Goal: Information Seeking & Learning: Learn about a topic

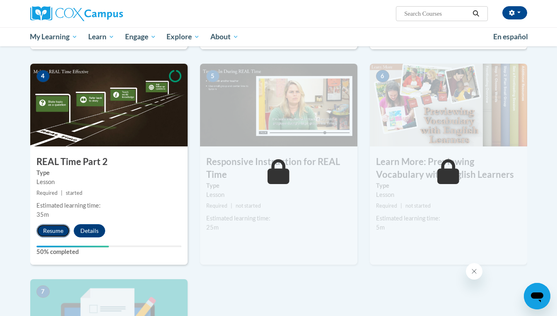
click at [47, 232] on button "Resume" at bounding box center [53, 230] width 34 height 13
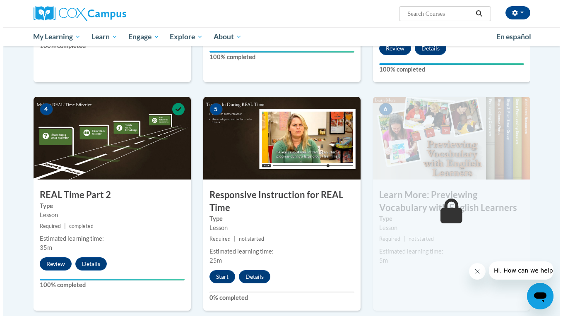
scroll to position [370, 0]
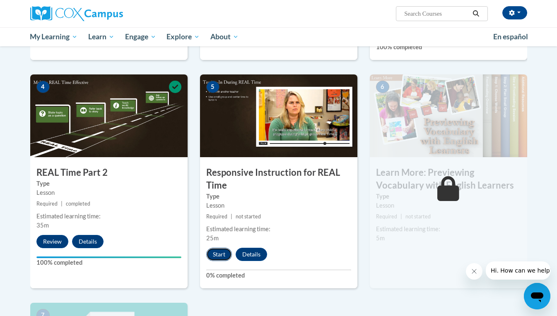
click at [220, 254] on button "Start" at bounding box center [219, 254] width 26 height 13
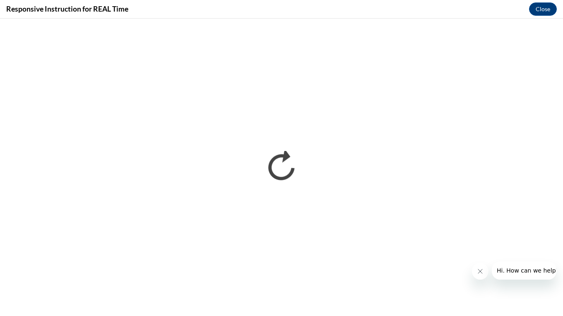
scroll to position [0, 0]
